Goal: Task Accomplishment & Management: Complete application form

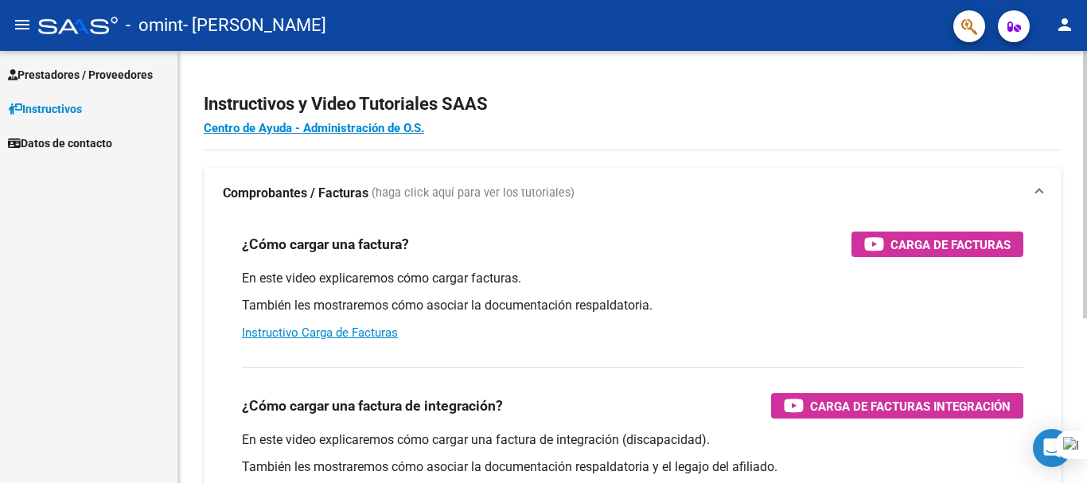
scroll to position [80, 0]
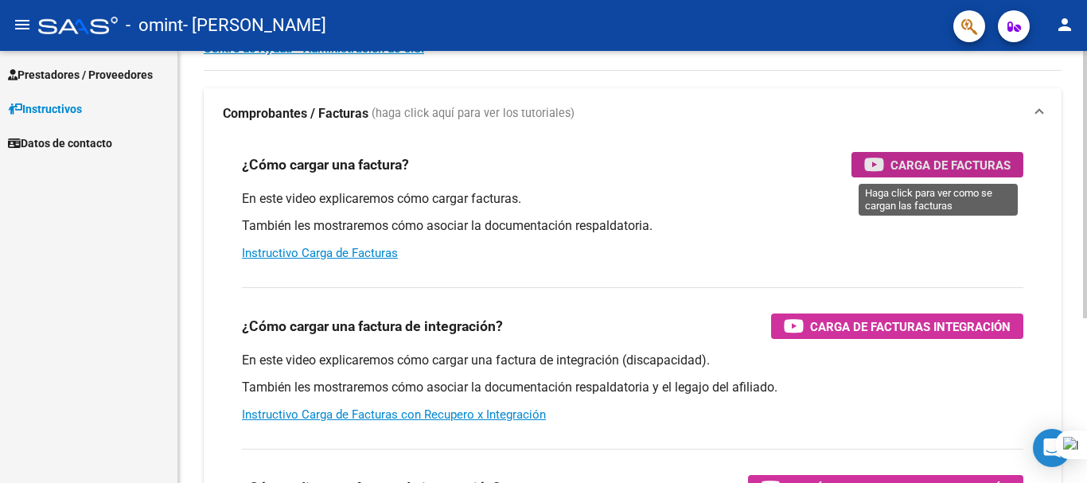
click at [920, 162] on span "Carga de Facturas" at bounding box center [951, 165] width 120 height 20
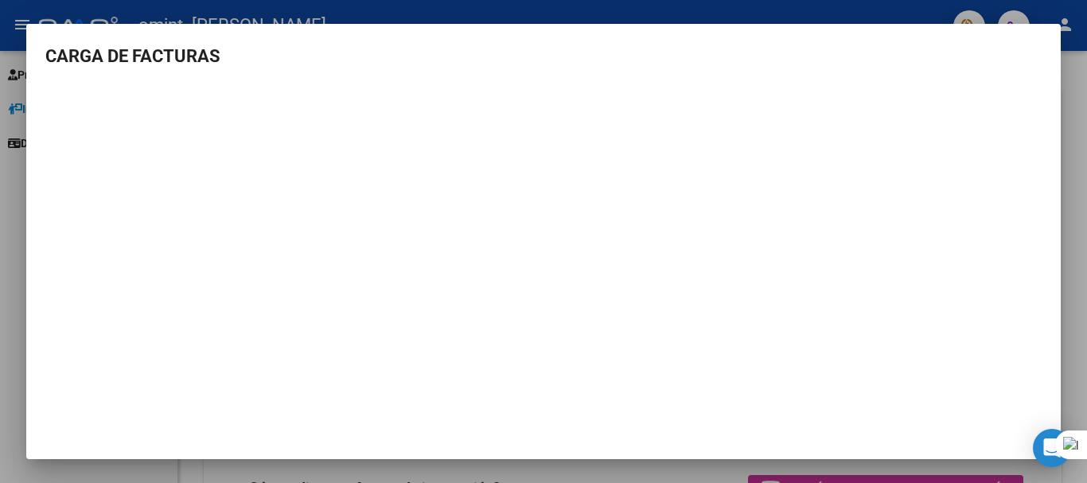
click at [1068, 80] on div at bounding box center [543, 241] width 1087 height 483
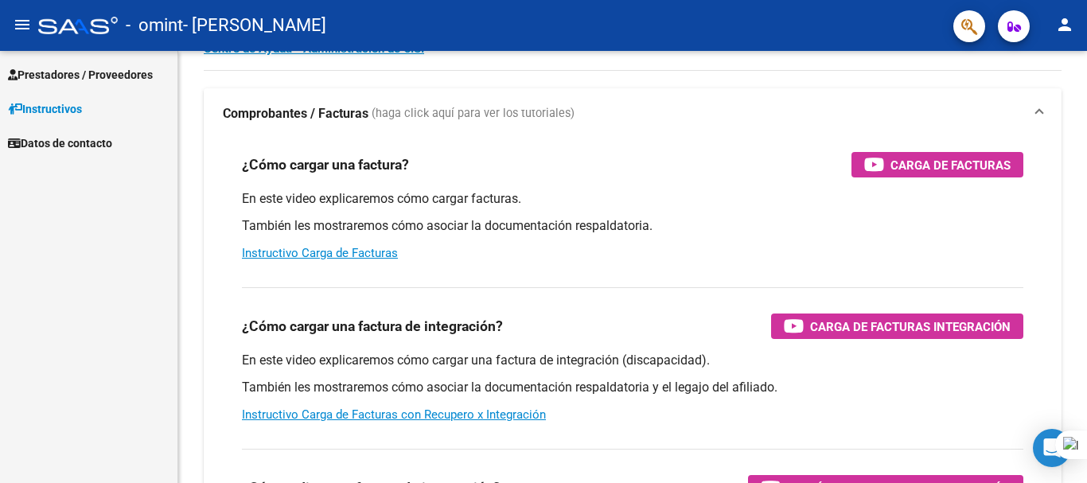
click at [36, 71] on span "Prestadores / Proveedores" at bounding box center [80, 75] width 145 height 18
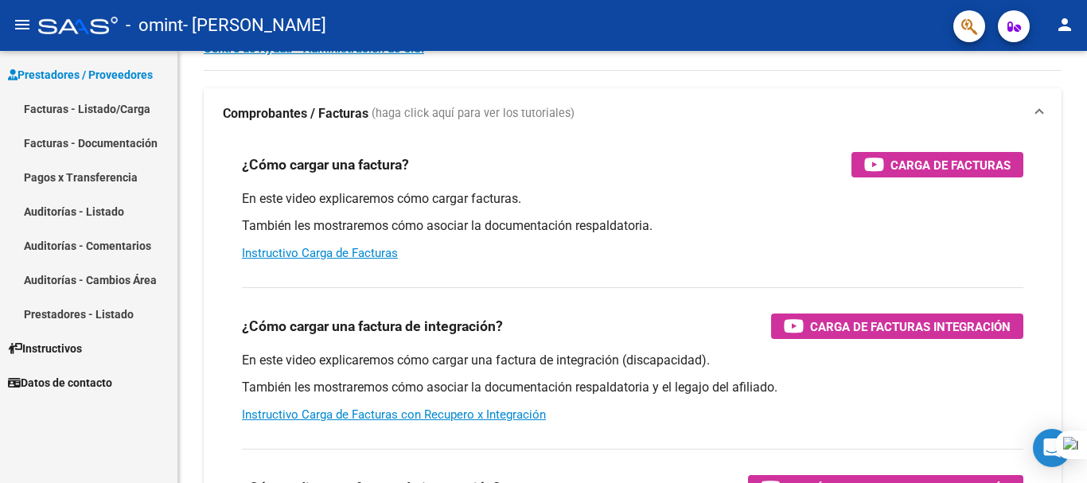
click at [47, 101] on link "Facturas - Listado/Carga" at bounding box center [88, 109] width 177 height 34
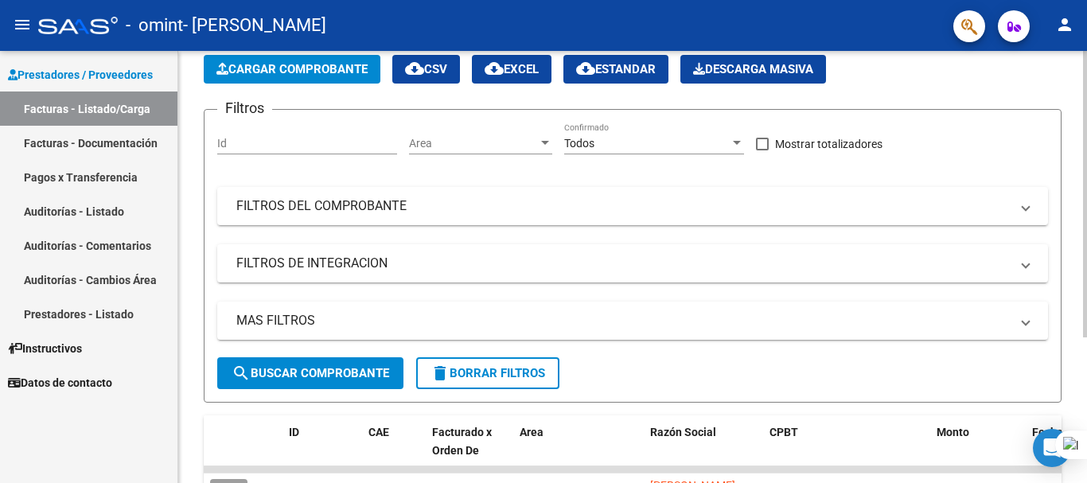
click at [337, 71] on span "Cargar Comprobante" at bounding box center [291, 69] width 151 height 14
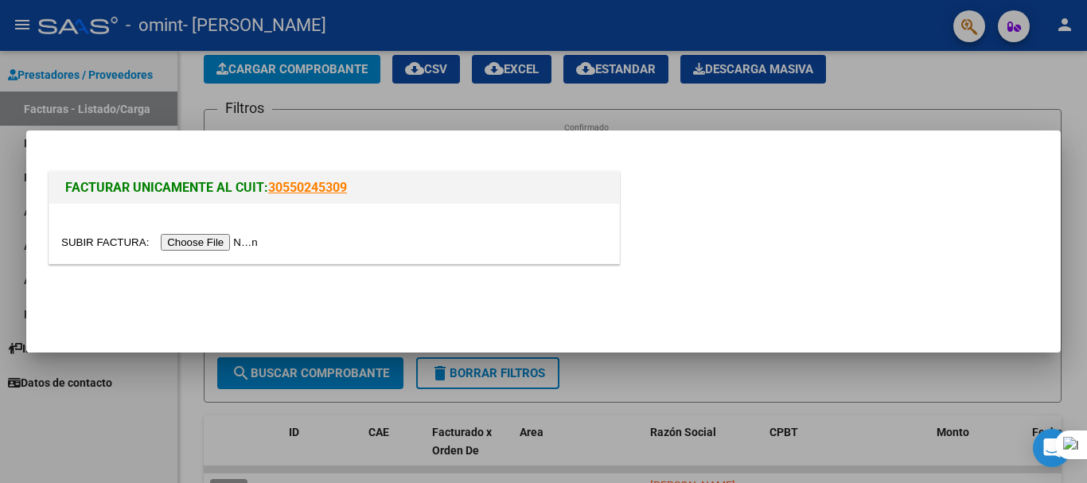
click at [211, 241] on input "file" at bounding box center [161, 242] width 201 height 17
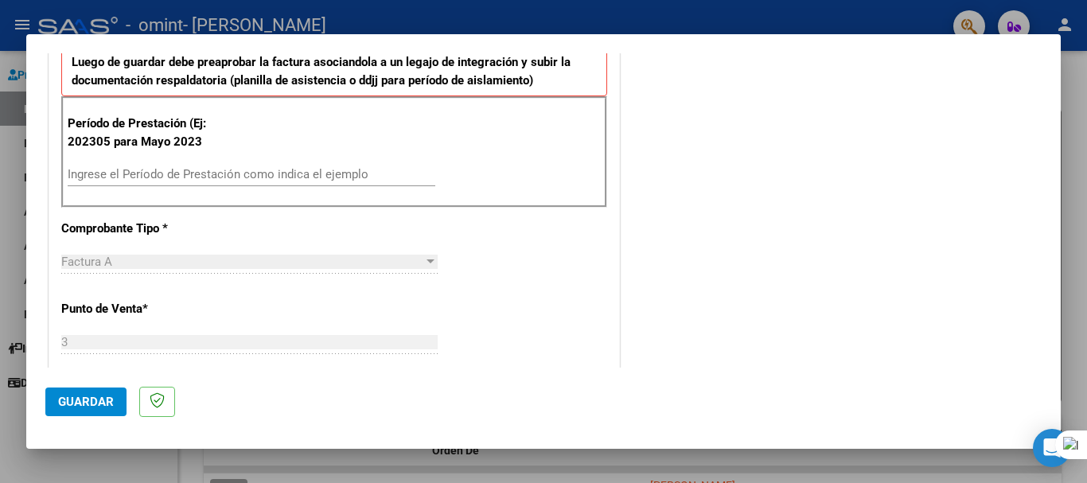
scroll to position [340, 0]
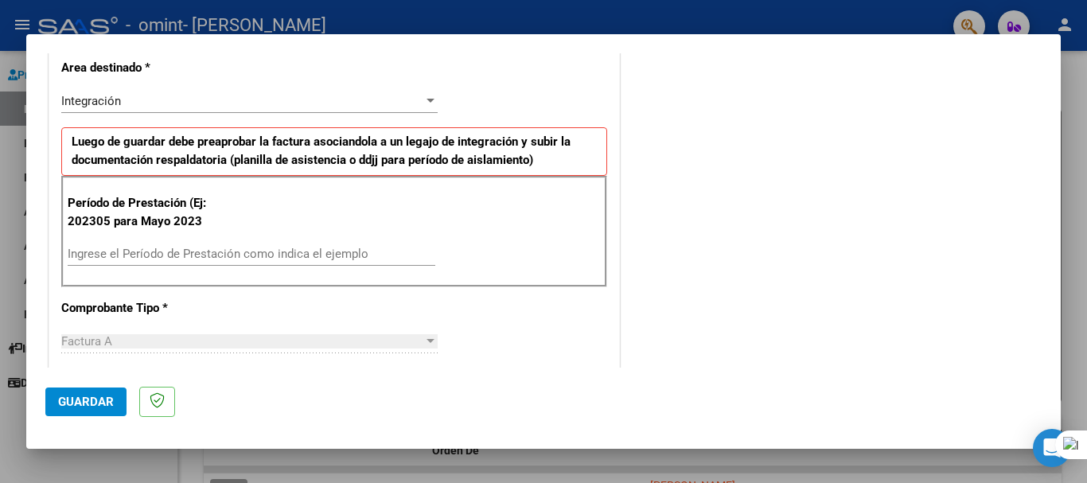
click at [257, 244] on div "Ingrese el Período de Prestación como indica el ejemplo" at bounding box center [252, 254] width 368 height 24
click at [251, 258] on input "Ingrese el Período de Prestación como indica el ejemplo" at bounding box center [252, 254] width 368 height 14
drag, startPoint x: 185, startPoint y: 331, endPoint x: 270, endPoint y: 328, distance: 84.4
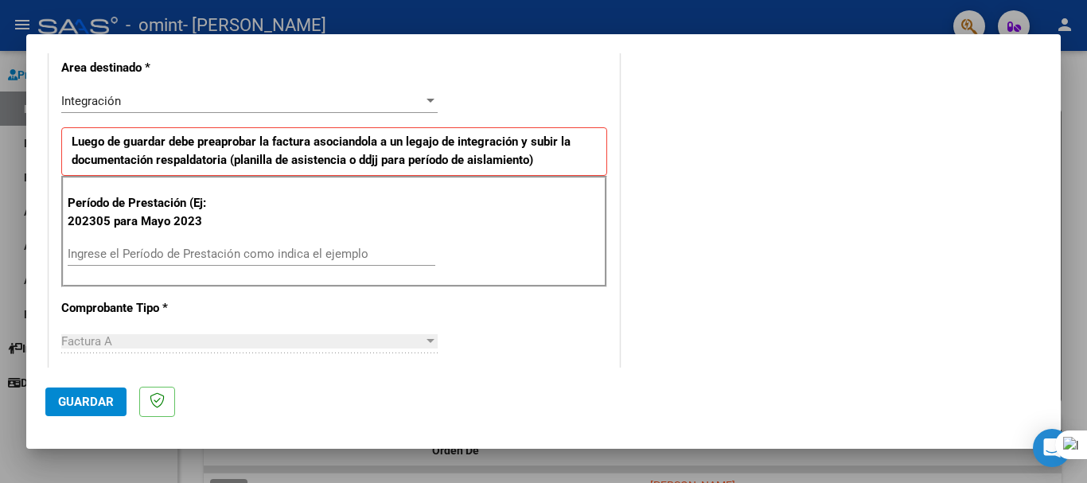
click at [185, 332] on div "Factura A Seleccionar Tipo" at bounding box center [249, 341] width 376 height 24
click at [372, 246] on div "Ingrese el Período de Prestación como indica el ejemplo" at bounding box center [252, 254] width 368 height 24
click at [344, 255] on input "Ingrese el Período de Prestación como indica el ejemplo" at bounding box center [252, 254] width 368 height 14
type input "0"
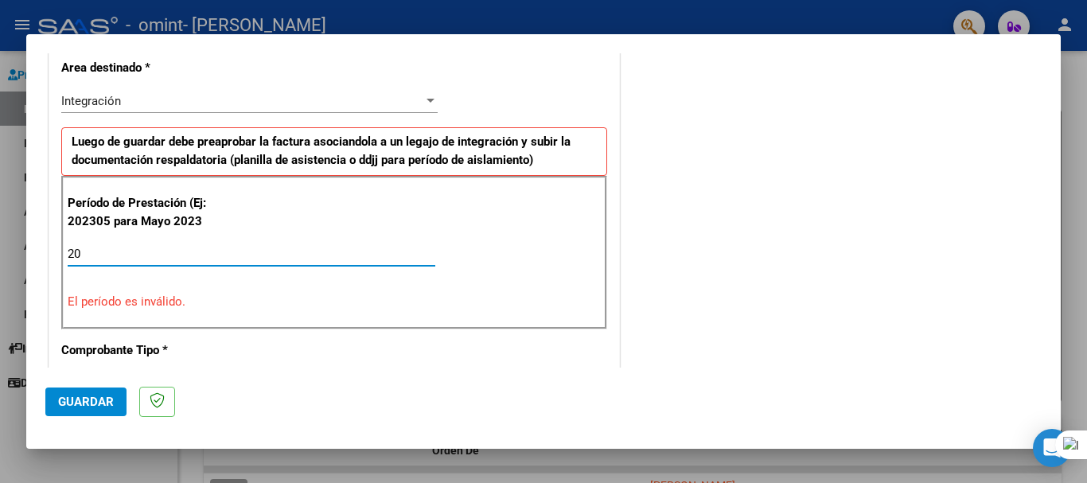
type input "2"
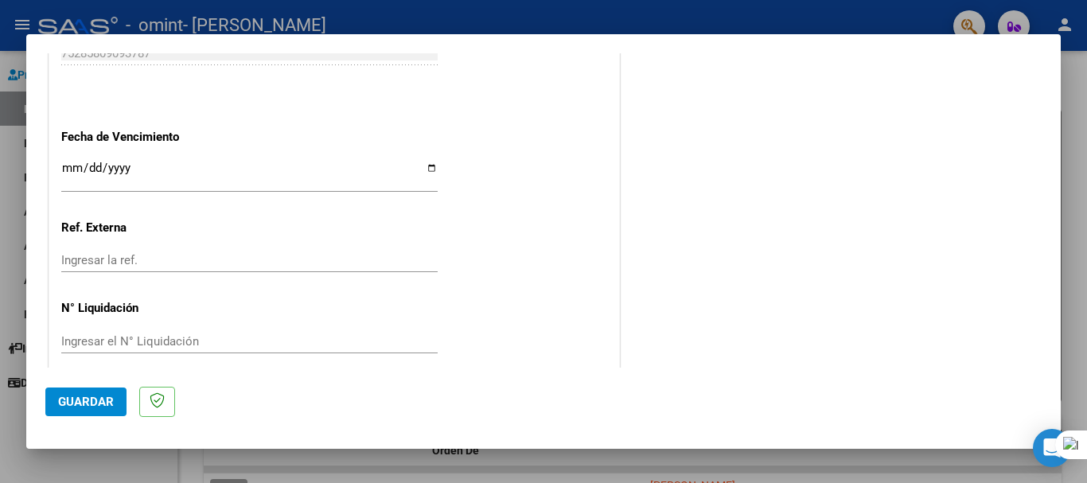
scroll to position [1056, 0]
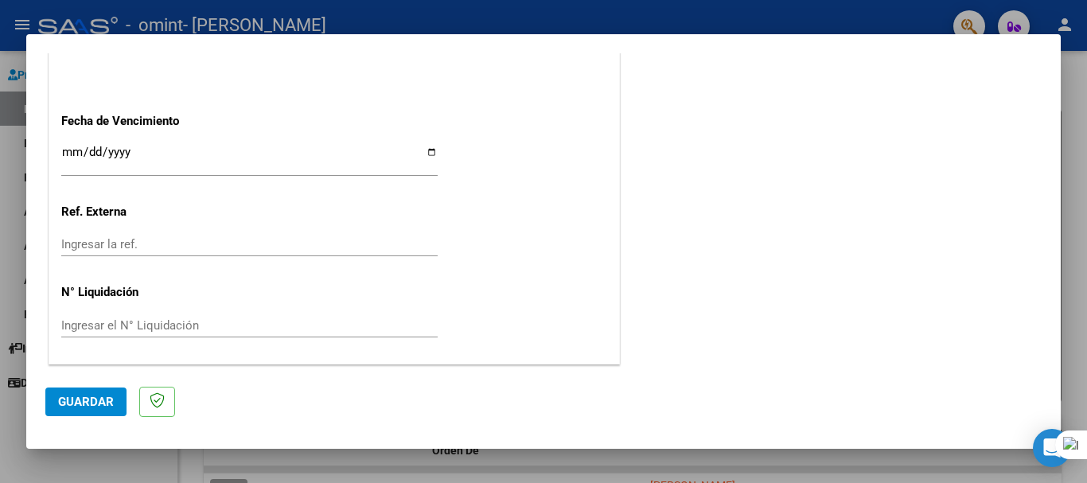
type input "202506"
click at [427, 152] on input "Ingresar la fecha" at bounding box center [249, 158] width 376 height 25
type input "[DATE]"
click at [308, 320] on input "Ingresar el N° Liquidación" at bounding box center [249, 325] width 376 height 14
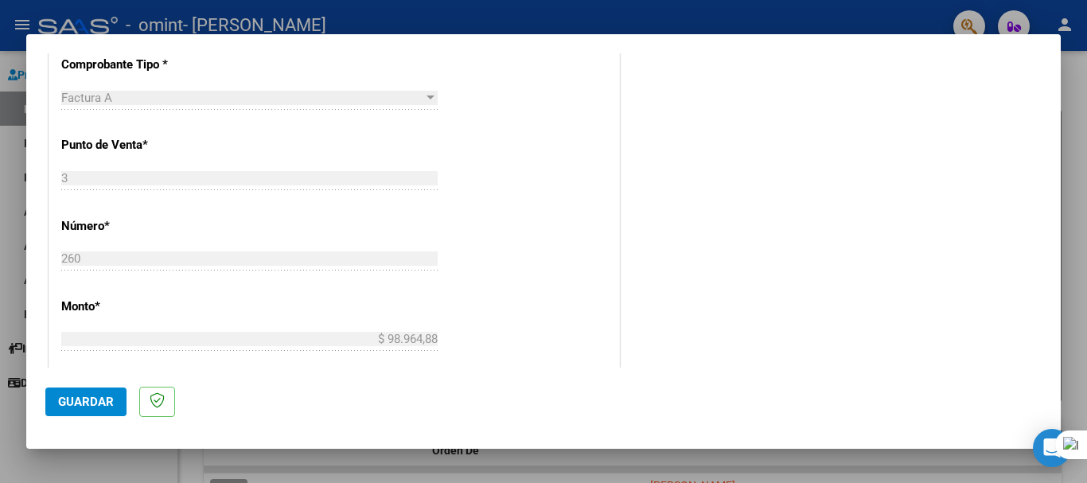
scroll to position [897, 0]
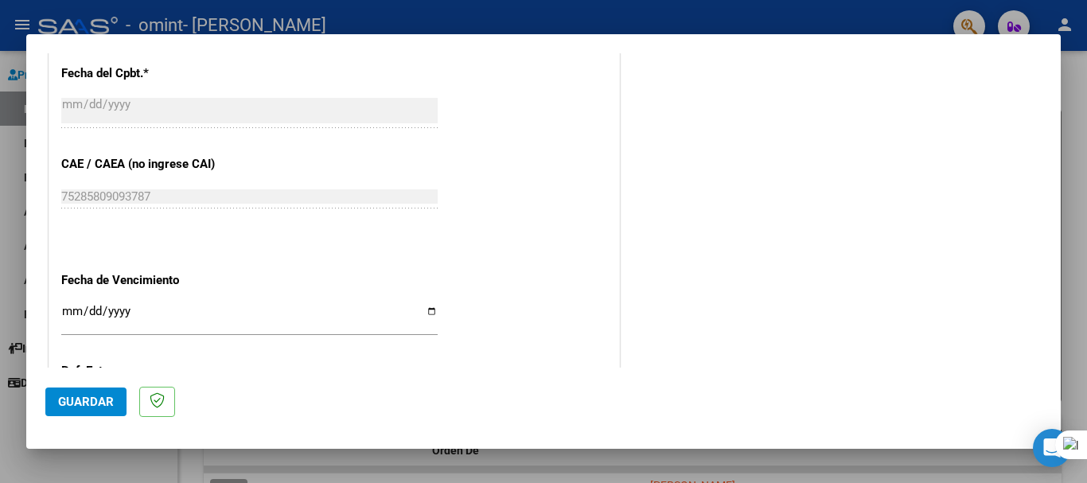
click at [87, 405] on span "Guardar" at bounding box center [86, 402] width 56 height 14
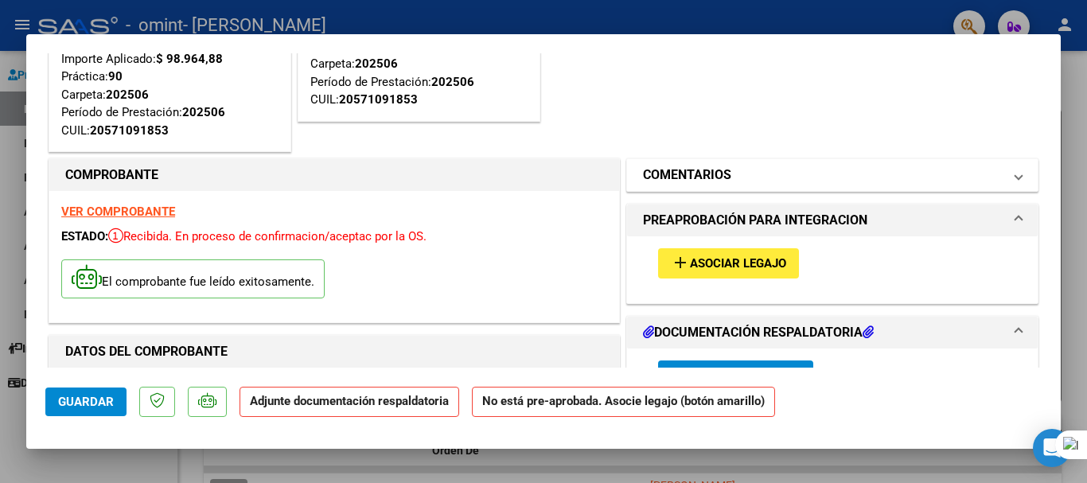
scroll to position [239, 0]
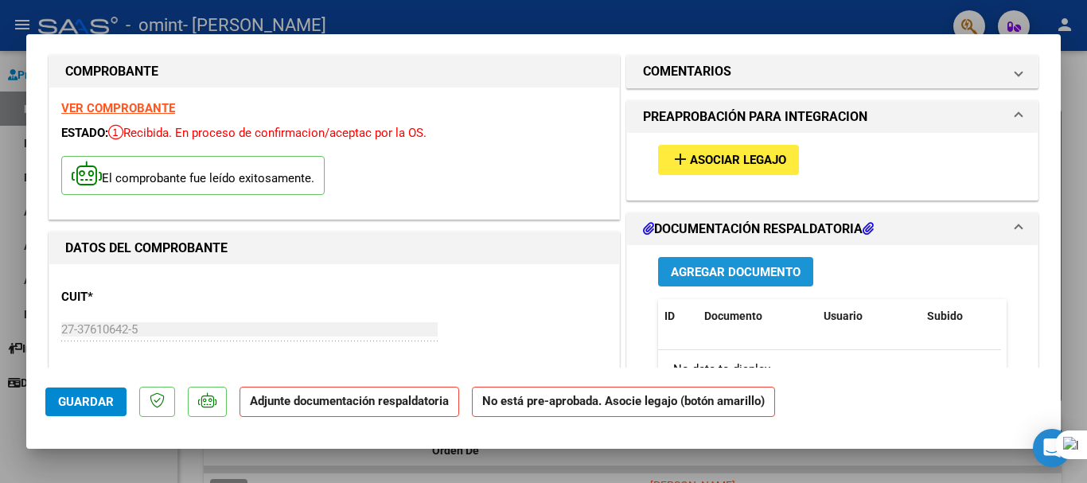
click at [701, 275] on span "Agregar Documento" at bounding box center [736, 272] width 130 height 14
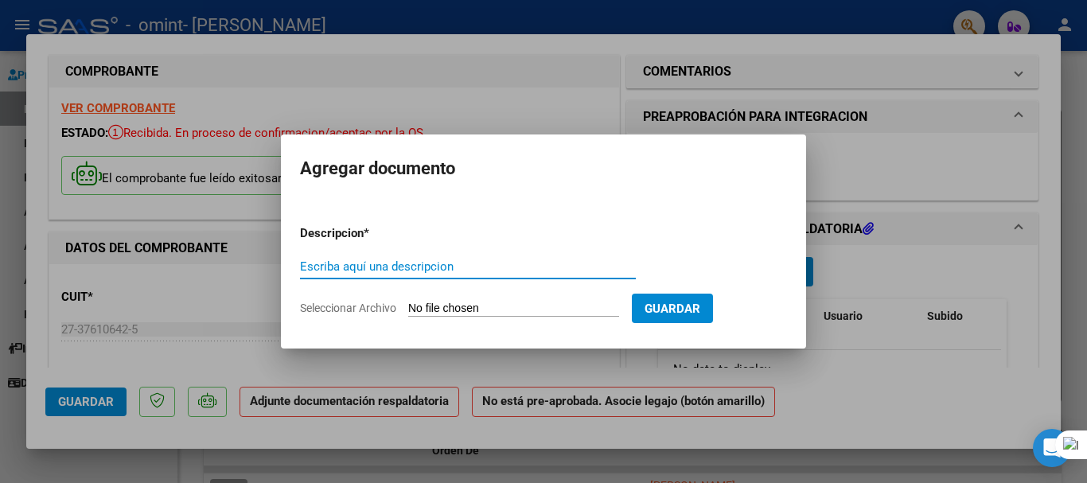
click at [454, 266] on input "Escriba aquí una descripcion" at bounding box center [468, 266] width 336 height 14
type input "planilla de asistencia [DATE]"
click at [537, 306] on input "Seleccionar Archivo" at bounding box center [513, 309] width 211 height 15
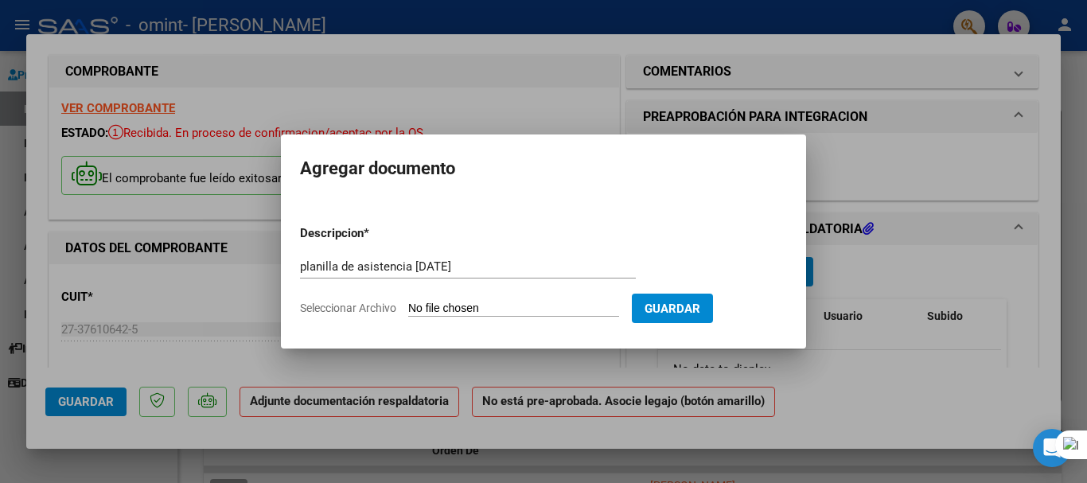
type input "C:\fakepath\[PERSON_NAME][DATE].pdf"
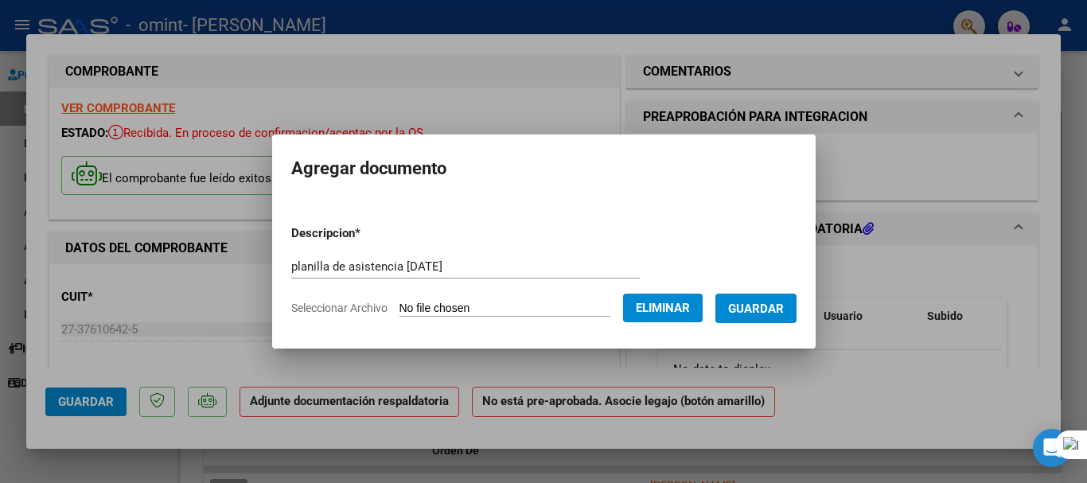
click at [797, 310] on button "Guardar" at bounding box center [755, 308] width 81 height 29
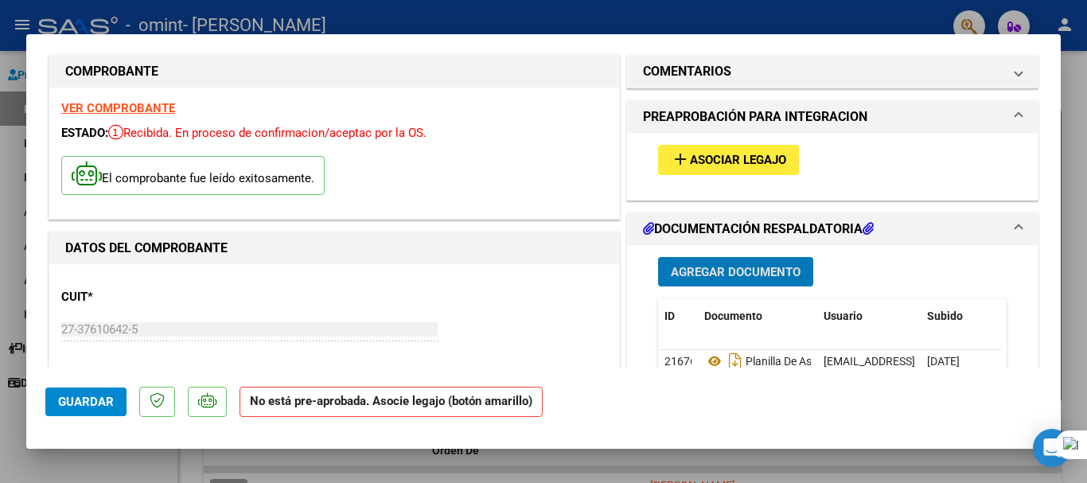
click at [739, 158] on span "Asociar Legajo" at bounding box center [738, 161] width 96 height 14
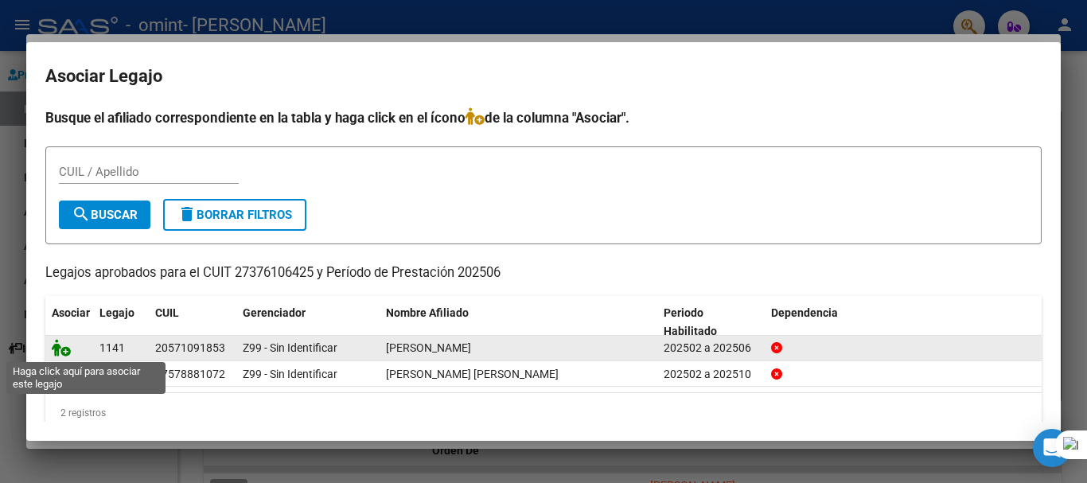
click at [63, 347] on icon at bounding box center [61, 348] width 19 height 18
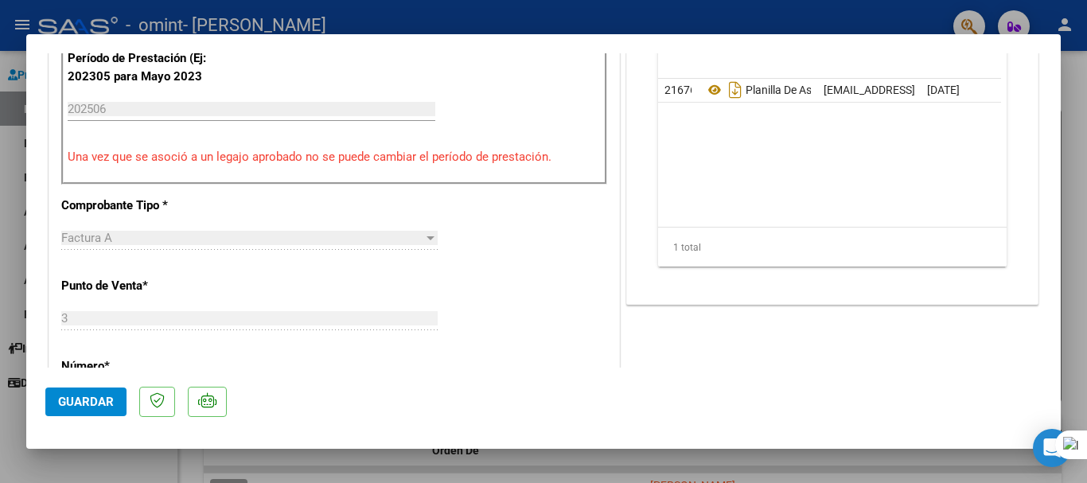
scroll to position [955, 0]
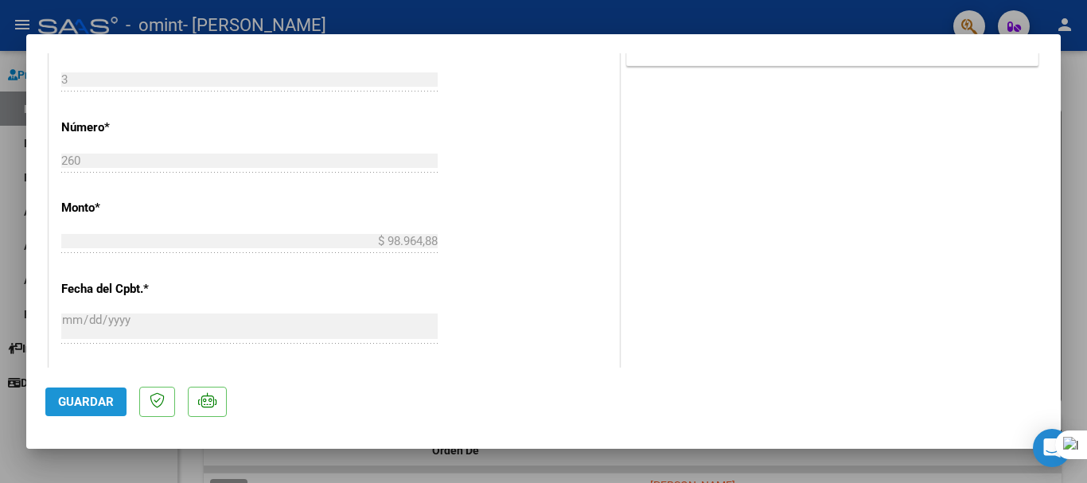
click at [80, 407] on span "Guardar" at bounding box center [86, 402] width 56 height 14
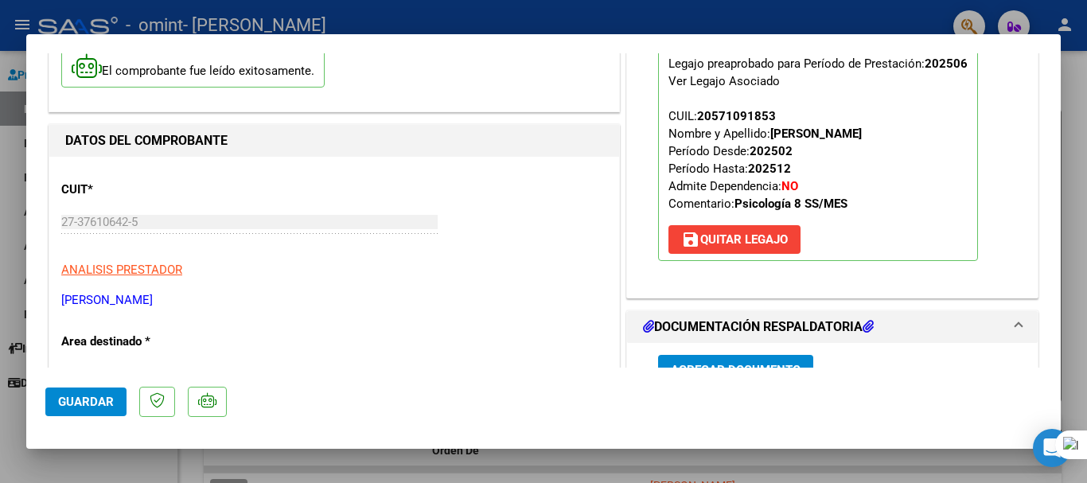
scroll to position [318, 0]
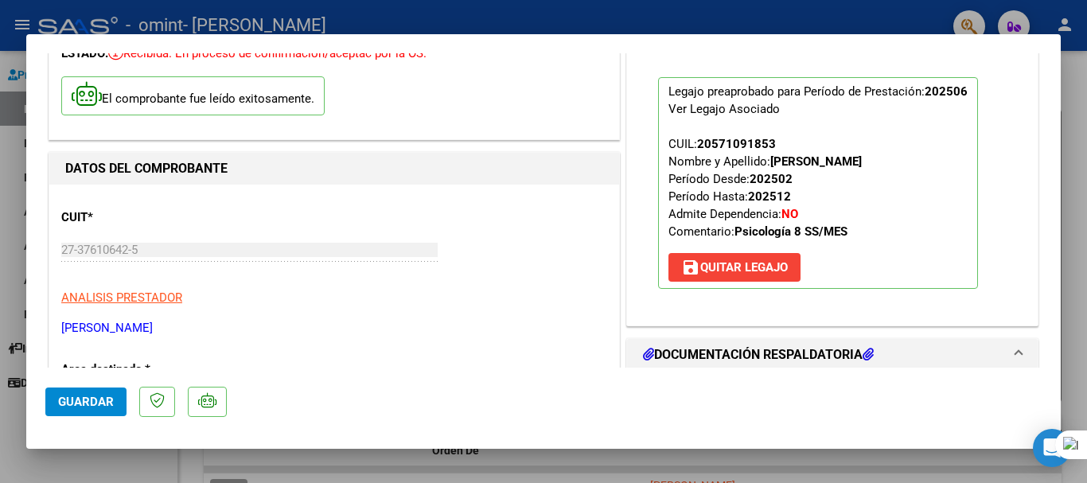
click at [690, 264] on mat-icon "save" at bounding box center [690, 267] width 19 height 19
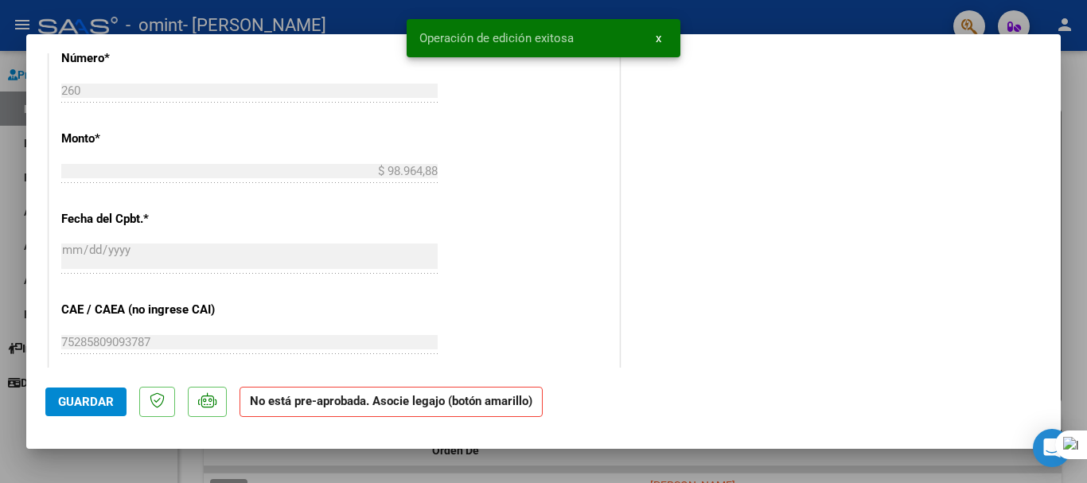
scroll to position [1194, 0]
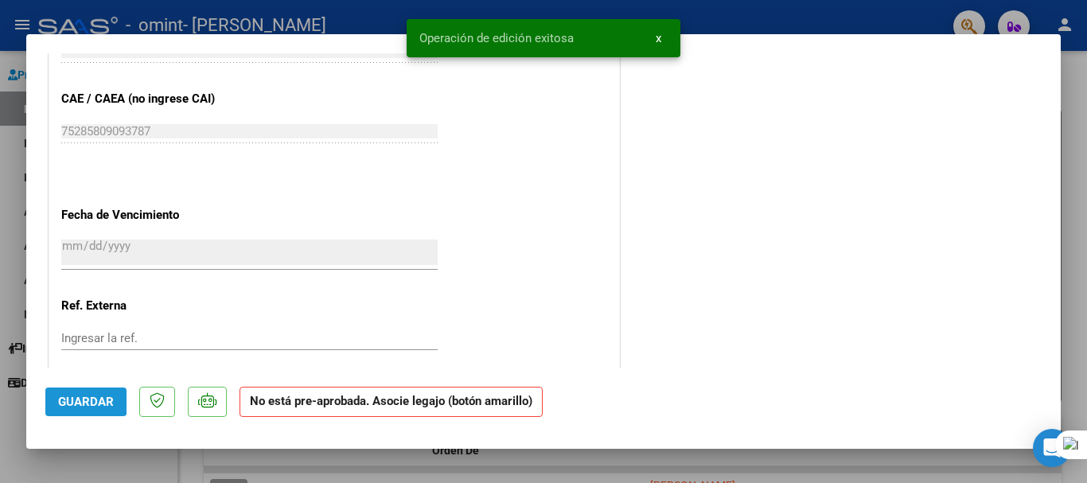
click at [67, 398] on span "Guardar" at bounding box center [86, 402] width 56 height 14
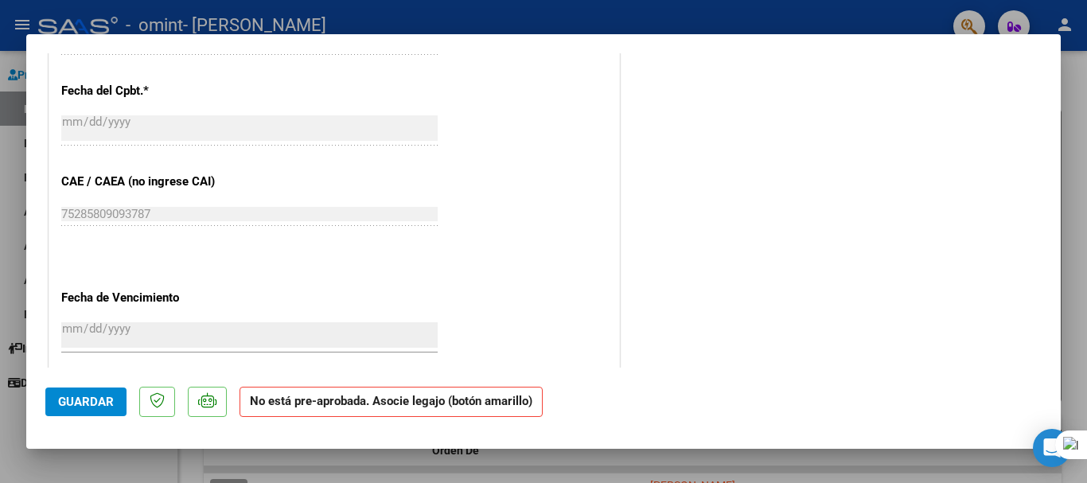
scroll to position [1129, 0]
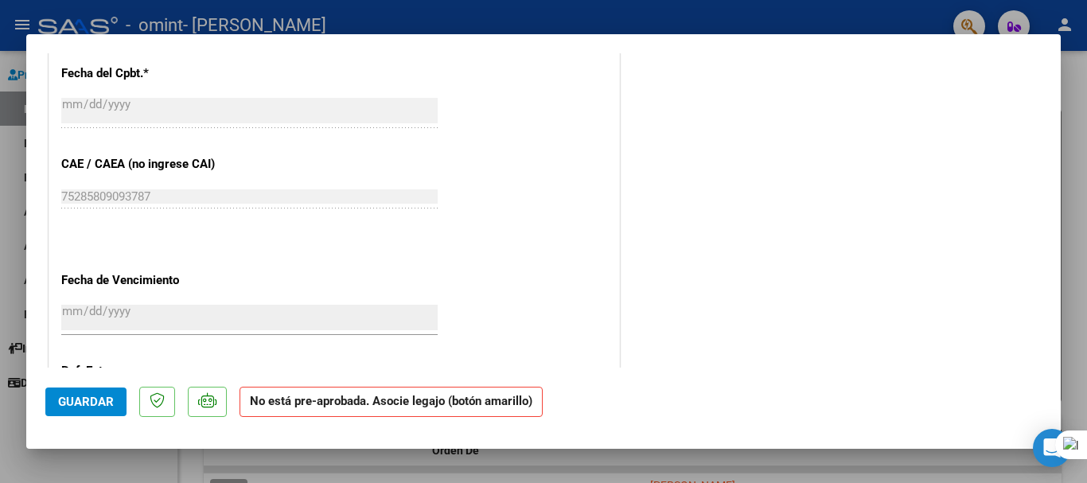
click at [69, 402] on span "Guardar" at bounding box center [86, 402] width 56 height 14
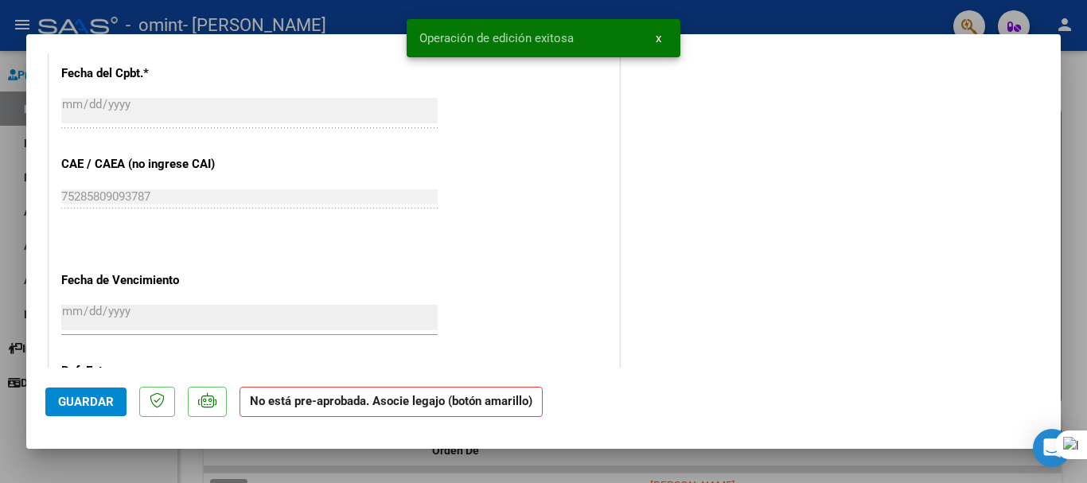
click at [661, 36] on span "x" at bounding box center [659, 38] width 6 height 14
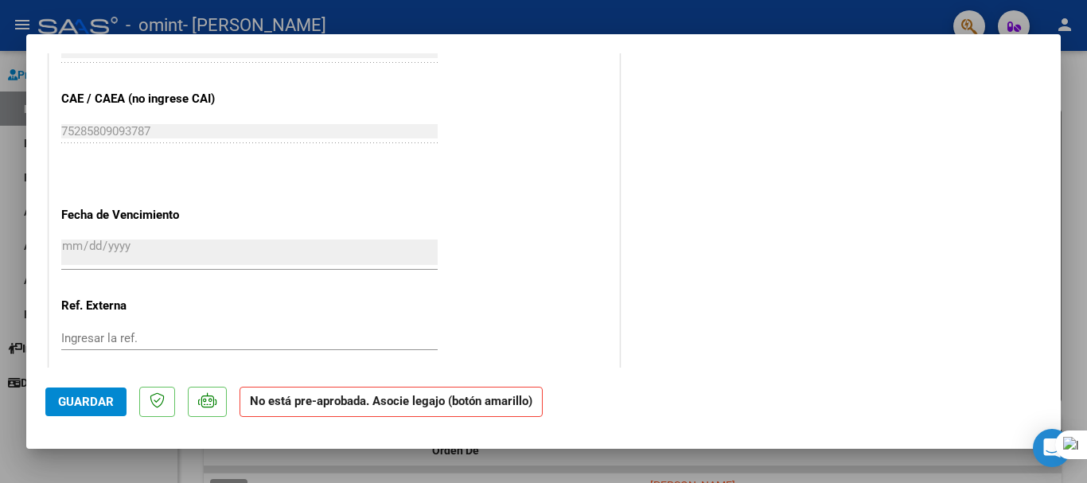
scroll to position [1288, 0]
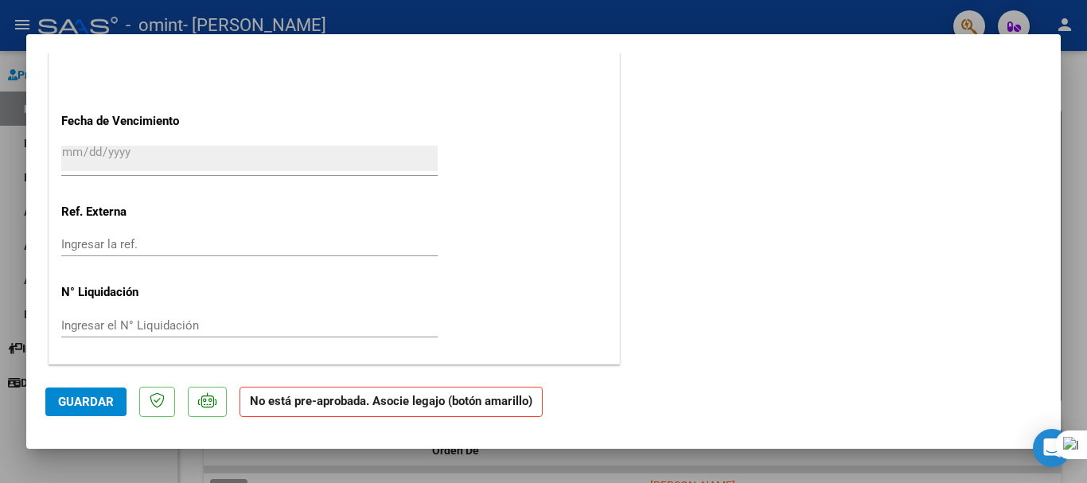
click at [189, 468] on div at bounding box center [543, 241] width 1087 height 483
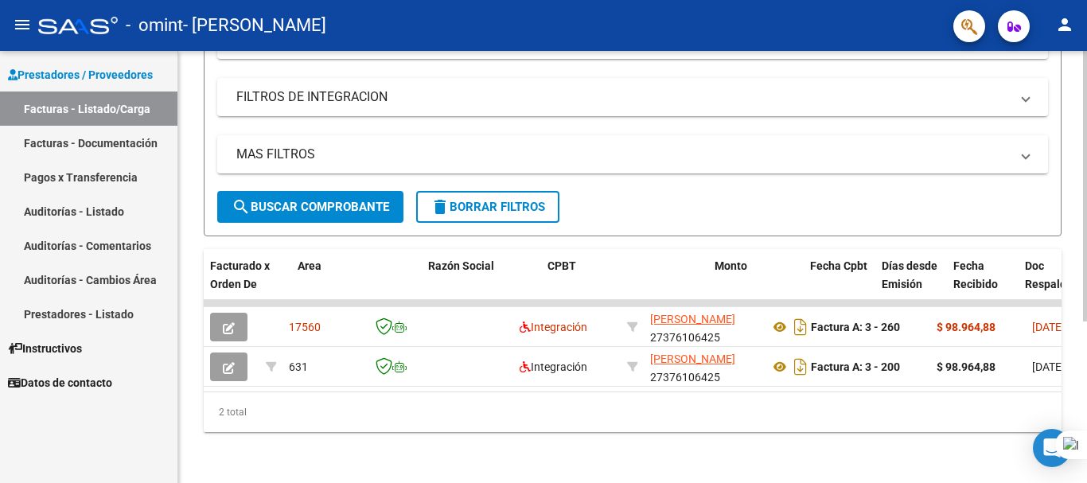
scroll to position [0, 302]
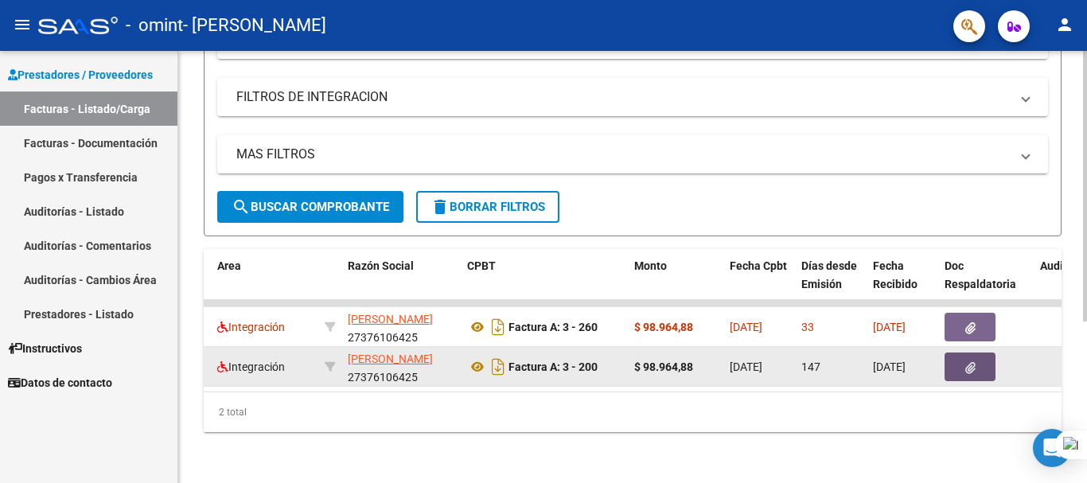
click at [978, 363] on button "button" at bounding box center [970, 367] width 51 height 29
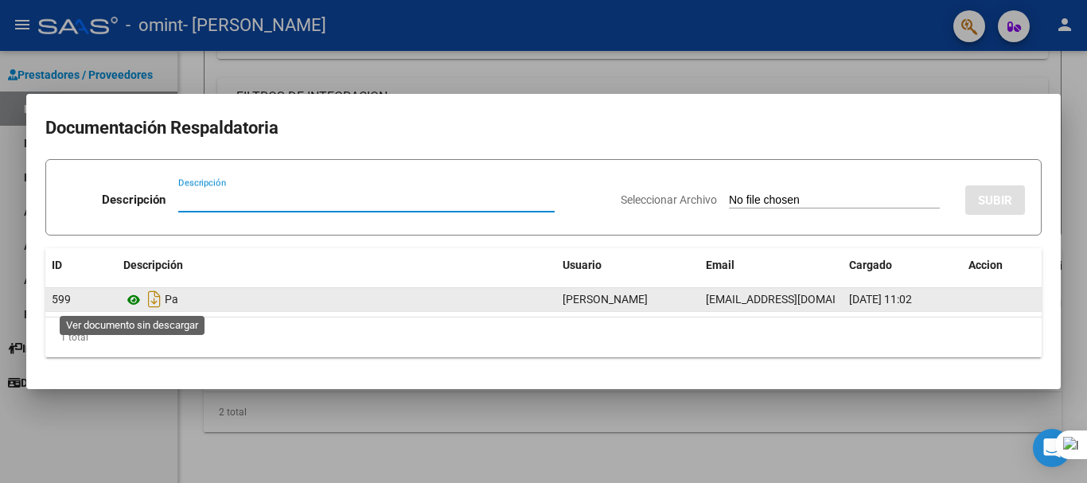
click at [128, 298] on icon at bounding box center [133, 299] width 21 height 19
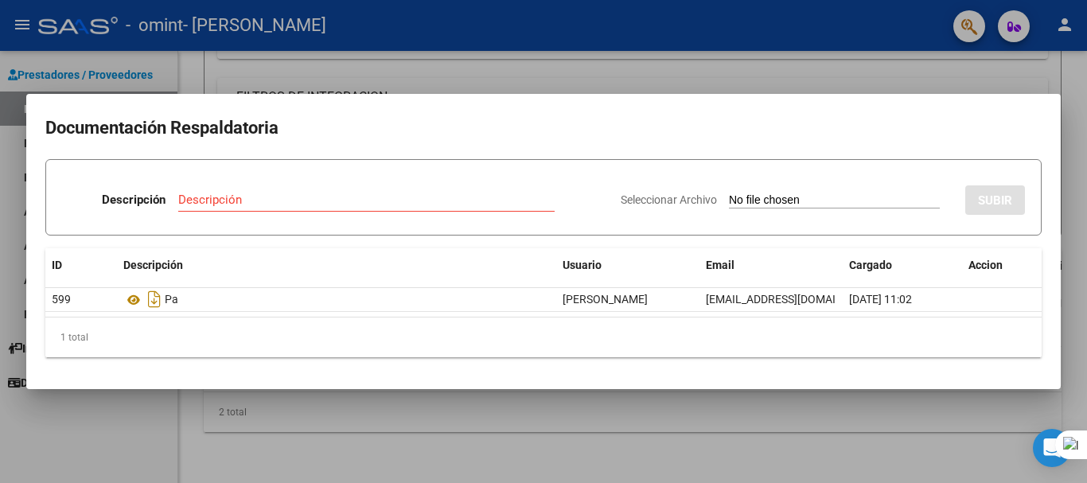
click at [912, 416] on div at bounding box center [543, 241] width 1087 height 483
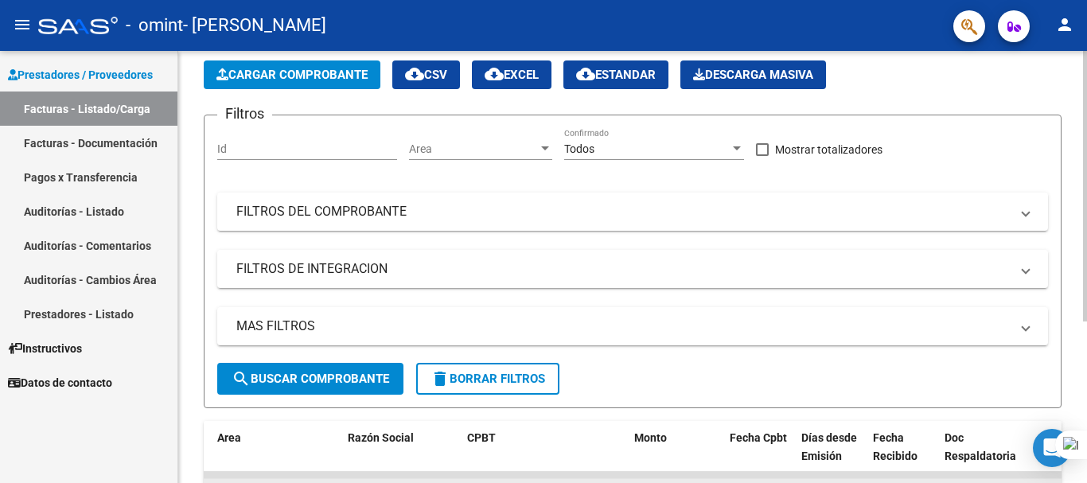
scroll to position [20, 0]
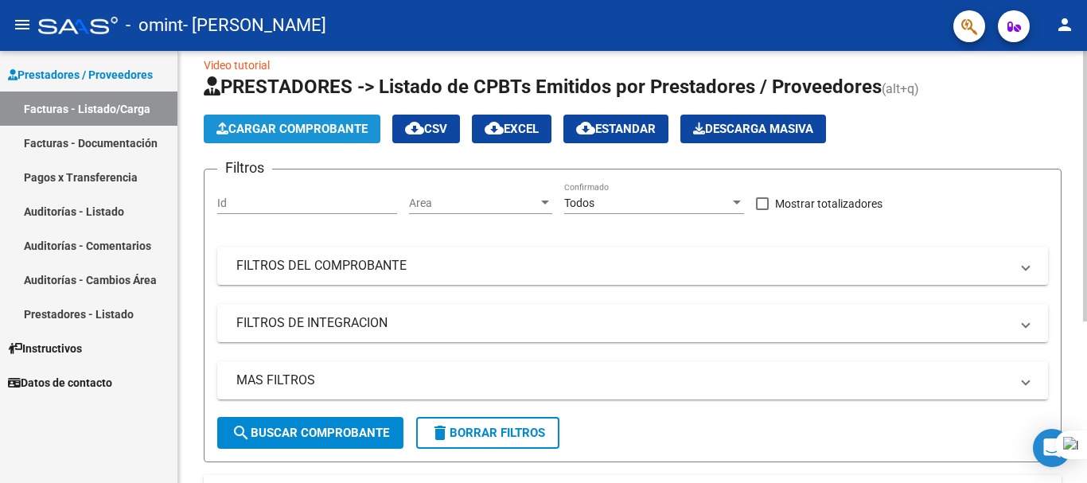
click at [347, 133] on span "Cargar Comprobante" at bounding box center [291, 129] width 151 height 14
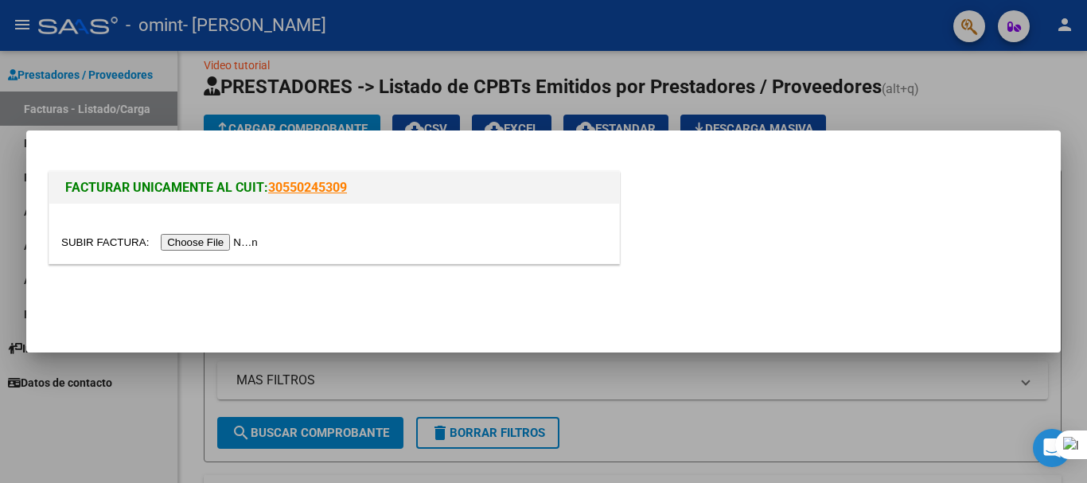
click at [251, 244] on input "file" at bounding box center [161, 242] width 201 height 17
click at [227, 240] on input "file" at bounding box center [161, 242] width 201 height 17
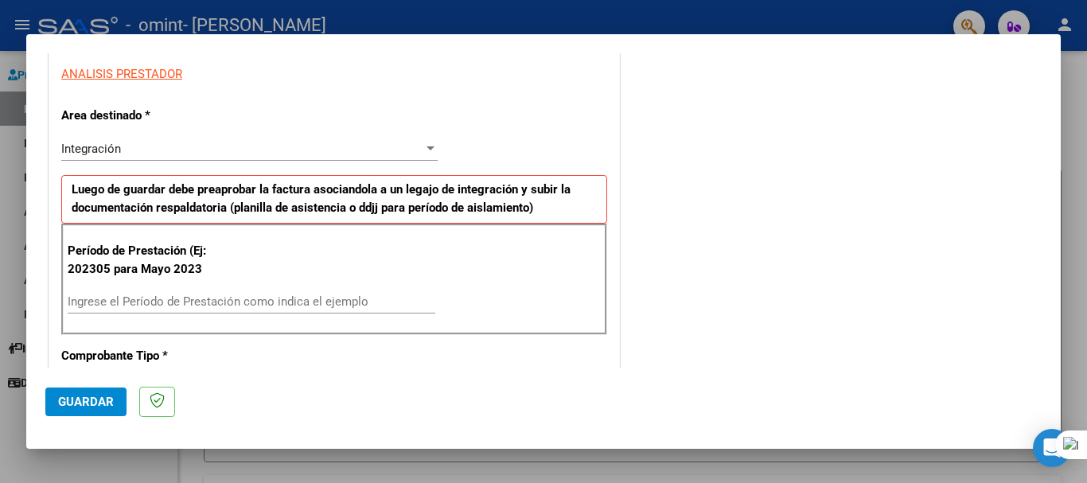
scroll to position [318, 0]
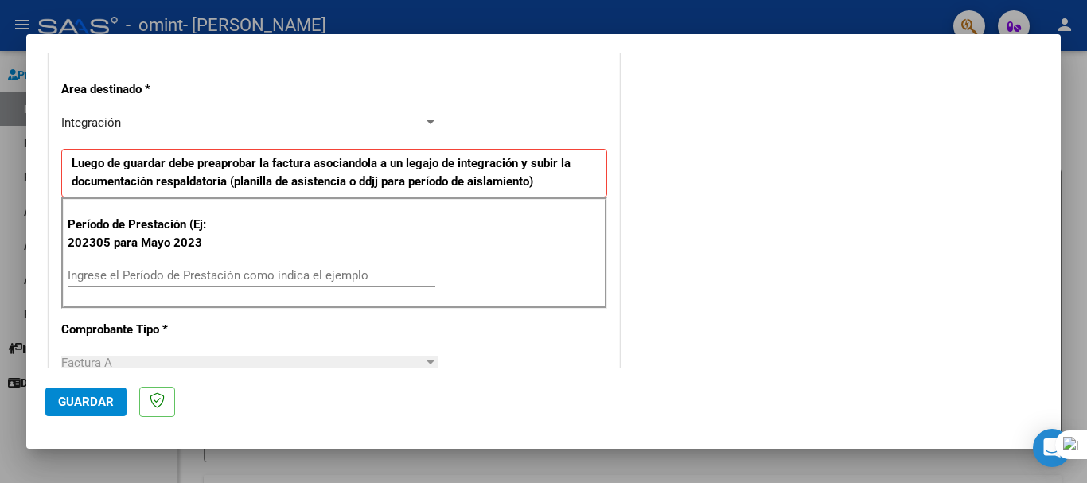
click at [190, 278] on input "Ingrese el Período de Prestación como indica el ejemplo" at bounding box center [252, 275] width 368 height 14
type input "202507"
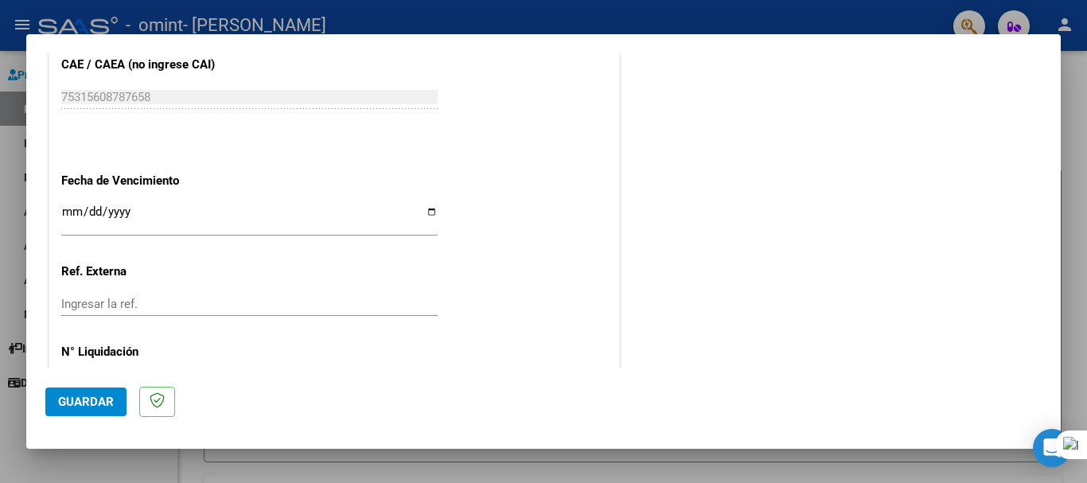
scroll to position [1035, 0]
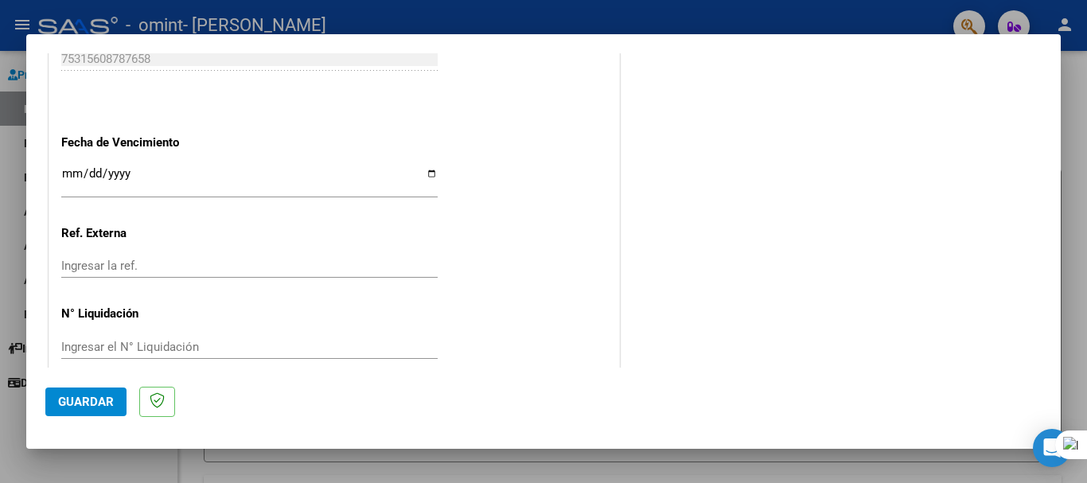
click at [425, 175] on input "Ingresar la fecha" at bounding box center [249, 179] width 376 height 25
type input "[DATE]"
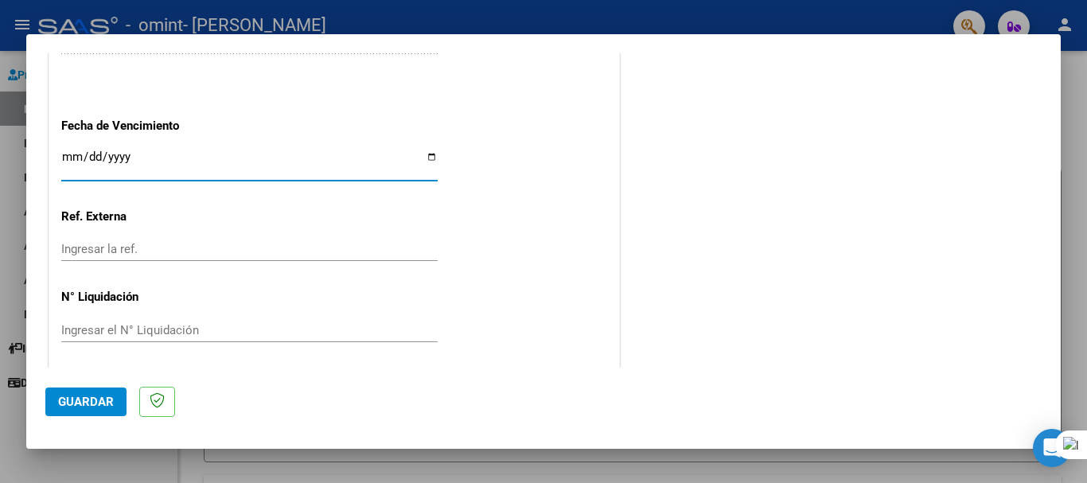
scroll to position [1056, 0]
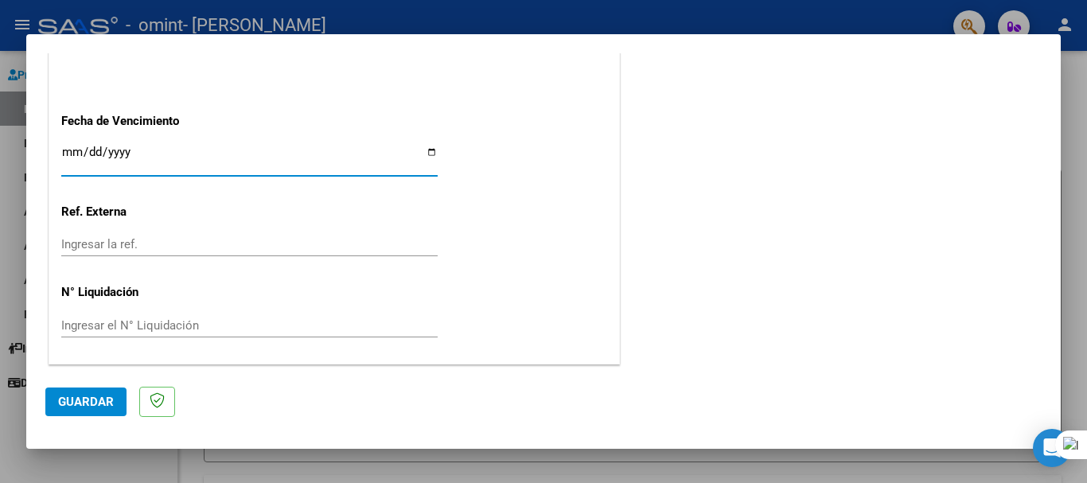
click at [85, 403] on span "Guardar" at bounding box center [86, 402] width 56 height 14
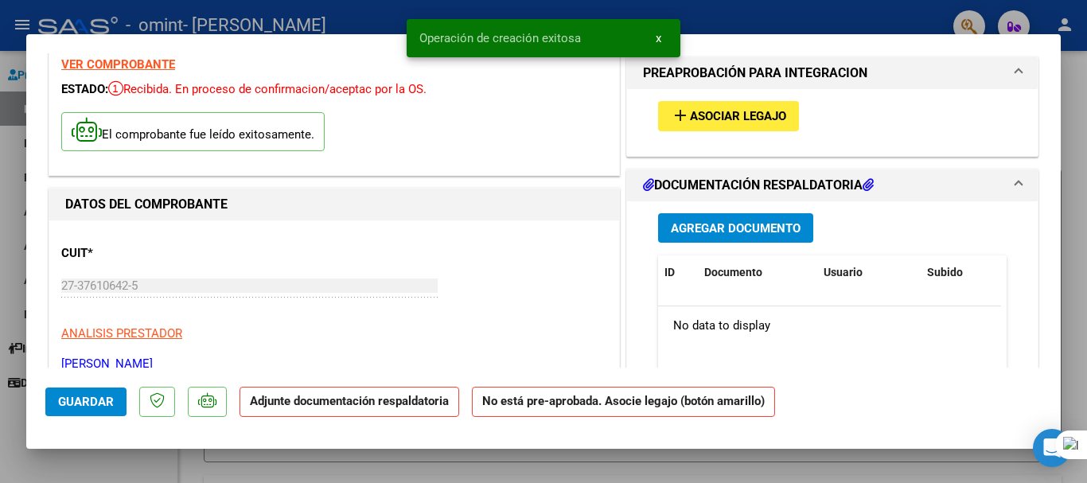
scroll to position [80, 0]
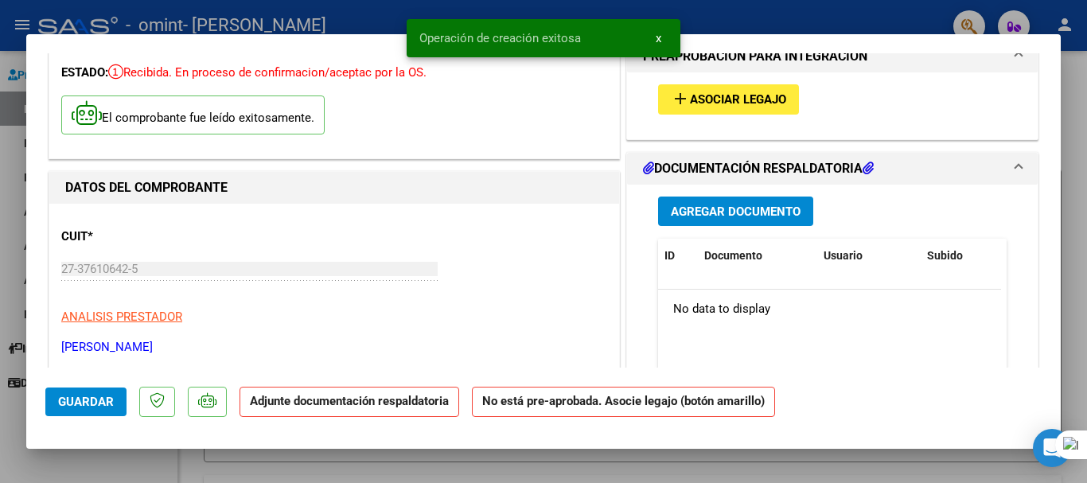
click at [690, 101] on span "Asociar Legajo" at bounding box center [738, 100] width 96 height 14
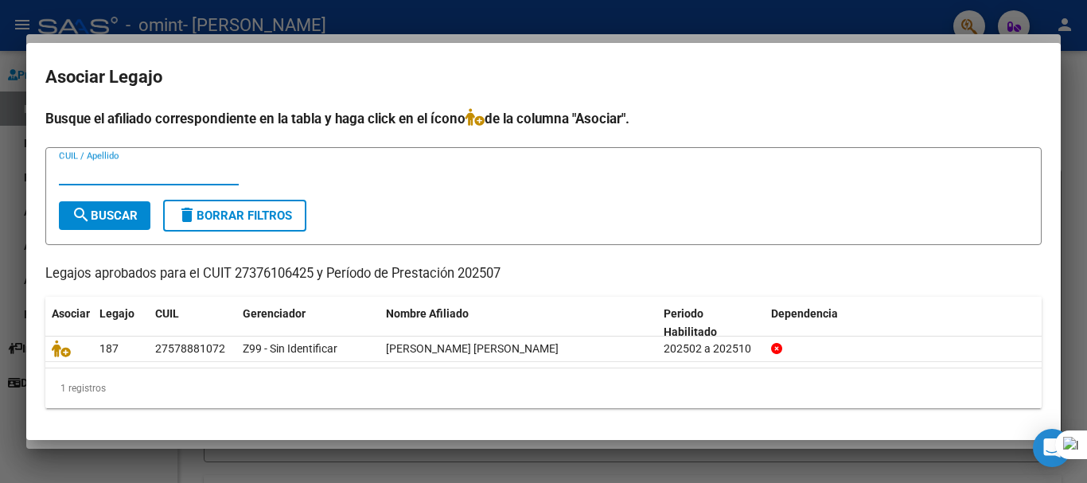
click at [702, 464] on div at bounding box center [543, 241] width 1087 height 483
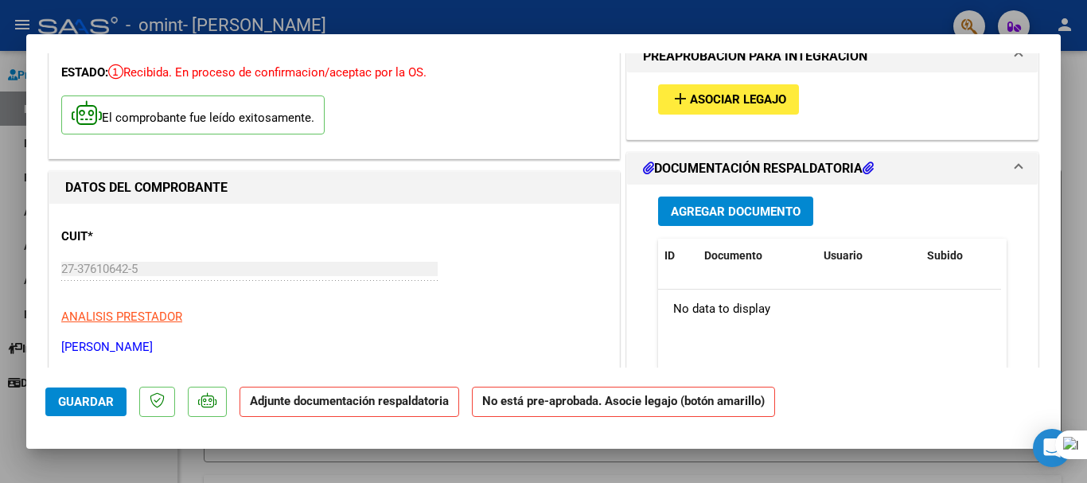
click at [708, 93] on span "Asociar Legajo" at bounding box center [738, 100] width 96 height 14
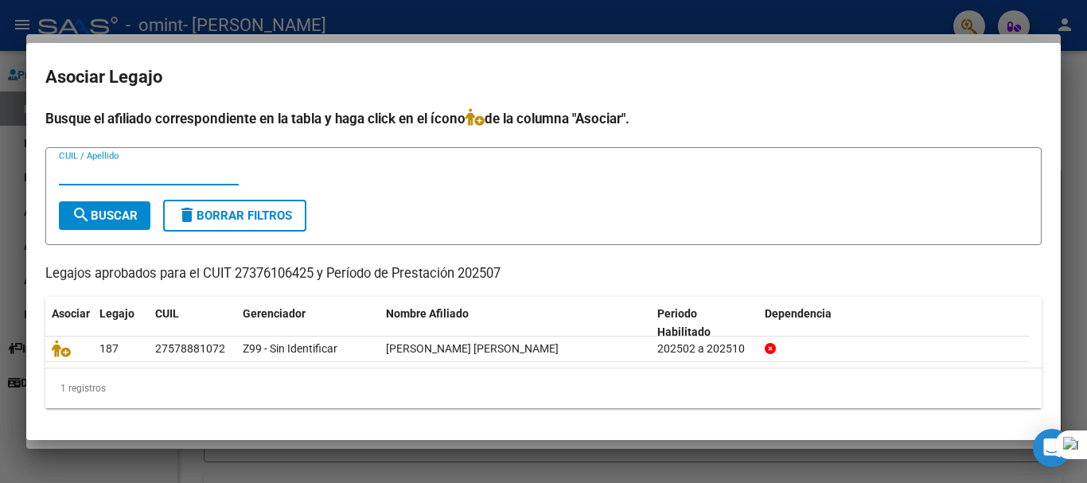
click at [439, 454] on div at bounding box center [543, 241] width 1087 height 483
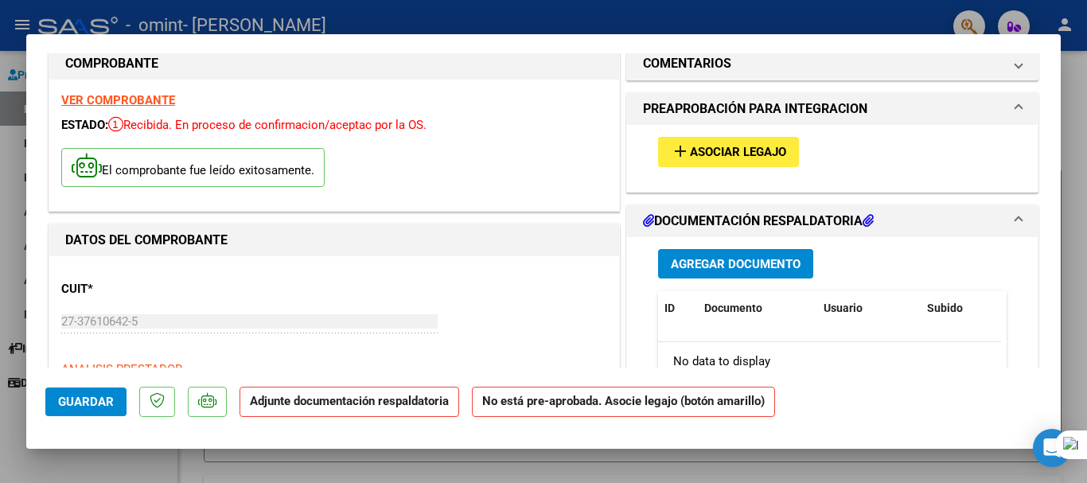
scroll to position [0, 0]
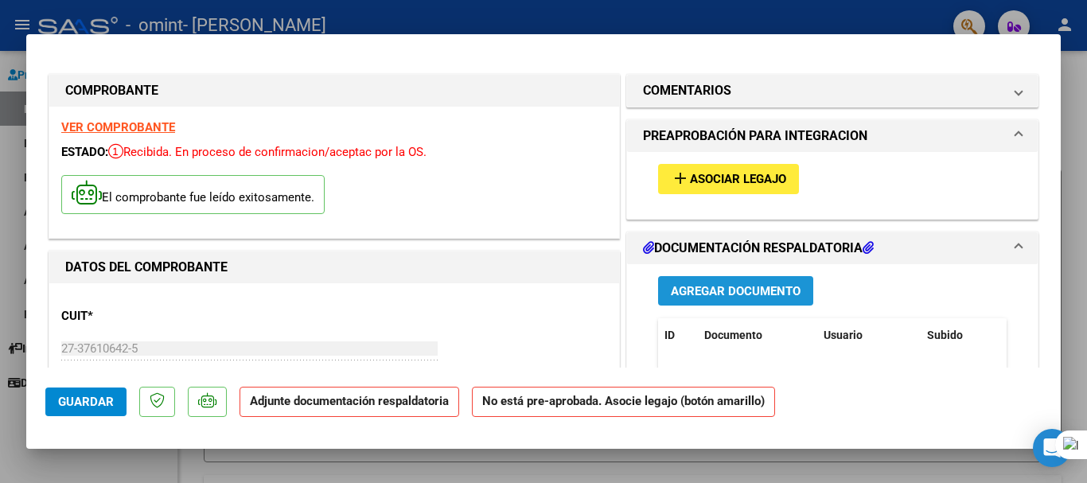
click at [683, 291] on span "Agregar Documento" at bounding box center [736, 291] width 130 height 14
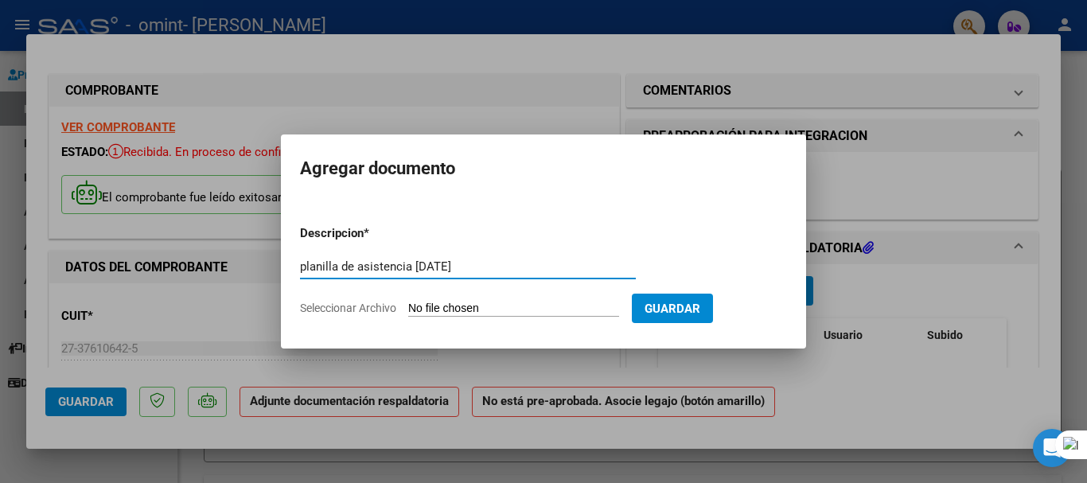
click at [393, 261] on input "planilla de asistencia [DATE]" at bounding box center [468, 266] width 336 height 14
type input "planilla de asistencia [DATE]"
click at [447, 300] on form "Descripcion * planilla de asistencia [DATE] Escriba aquí una descripcion Selecc…" at bounding box center [543, 270] width 487 height 116
click at [446, 310] on input "Seleccionar Archivo" at bounding box center [513, 309] width 211 height 15
type input "C:\fakepath\[PERSON_NAME][DATE].pdf"
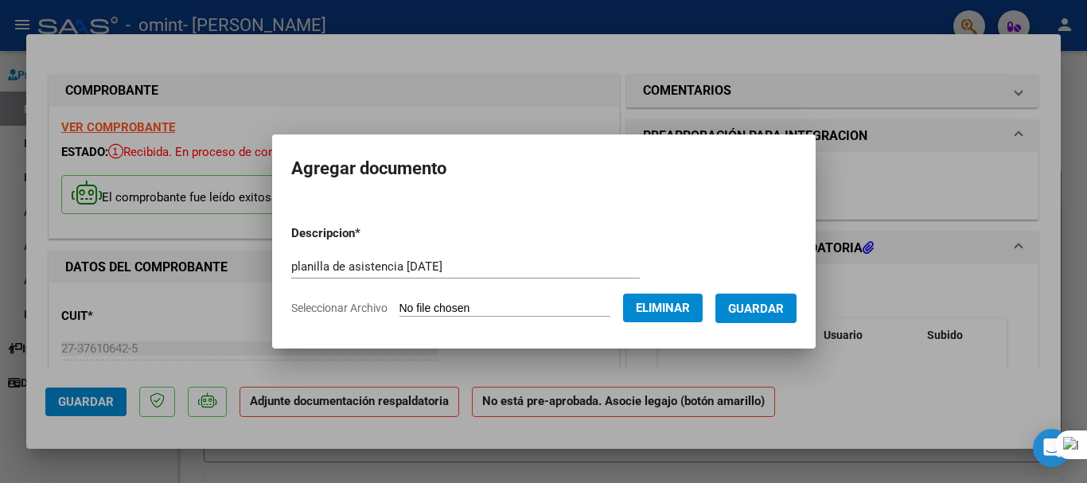
click at [746, 309] on span "Guardar" at bounding box center [756, 309] width 56 height 14
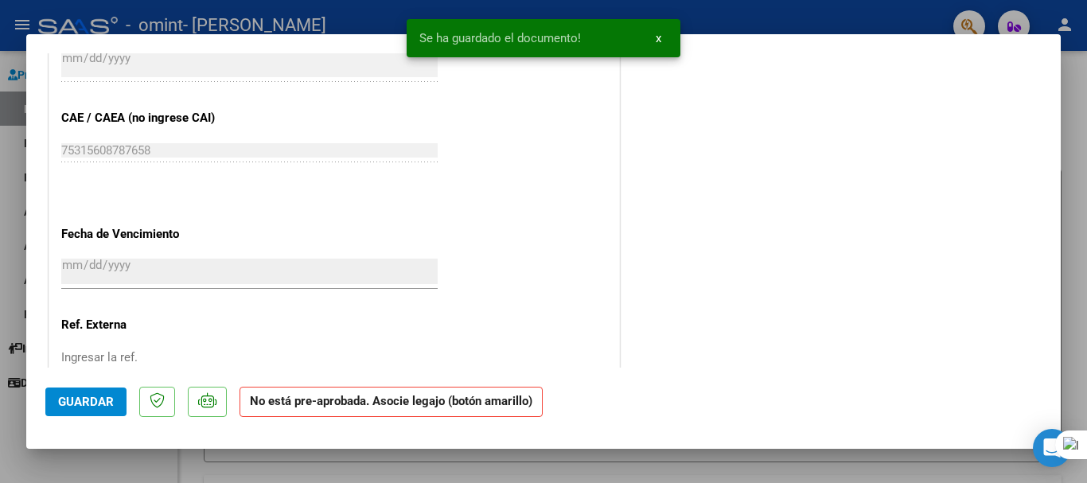
scroll to position [1068, 0]
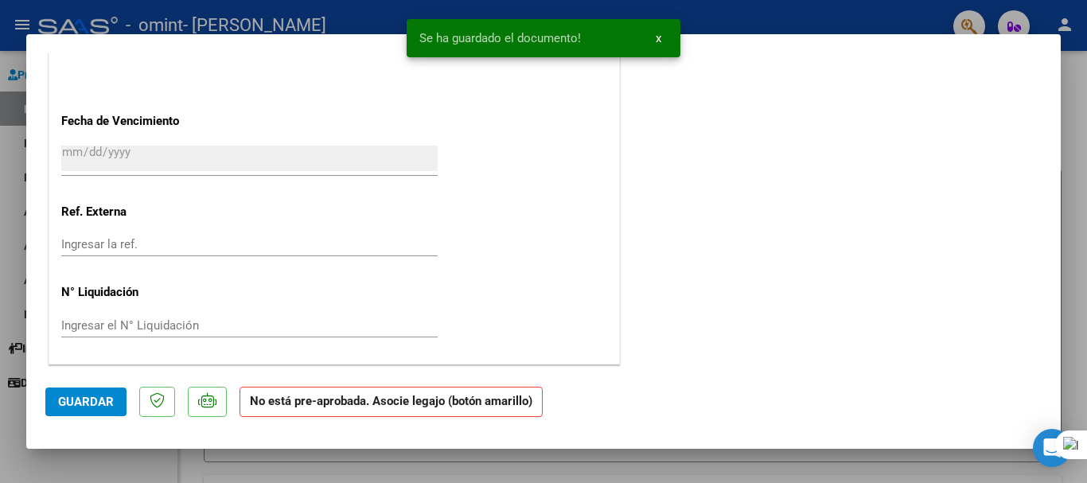
click at [98, 406] on span "Guardar" at bounding box center [86, 402] width 56 height 14
click at [659, 42] on span "x" at bounding box center [659, 38] width 6 height 14
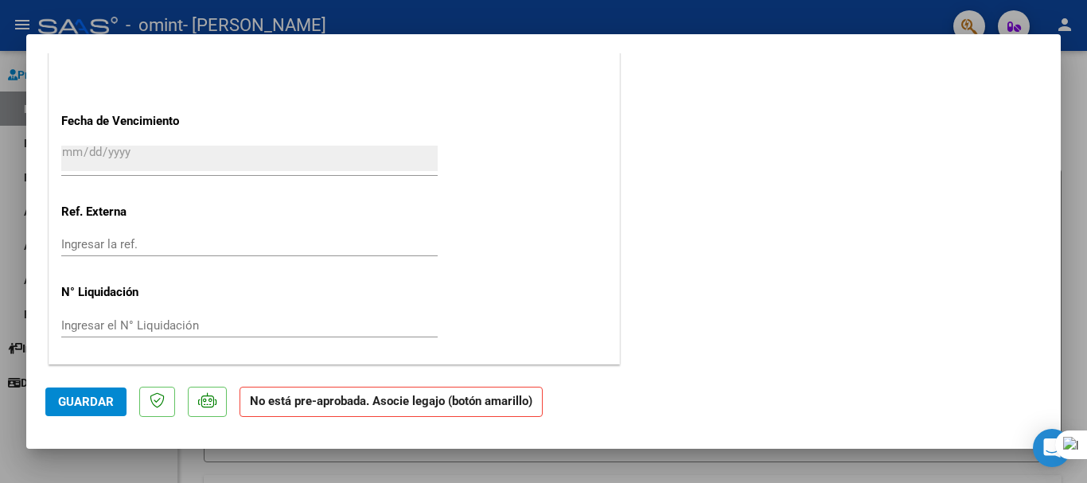
click at [1080, 148] on div at bounding box center [543, 241] width 1087 height 483
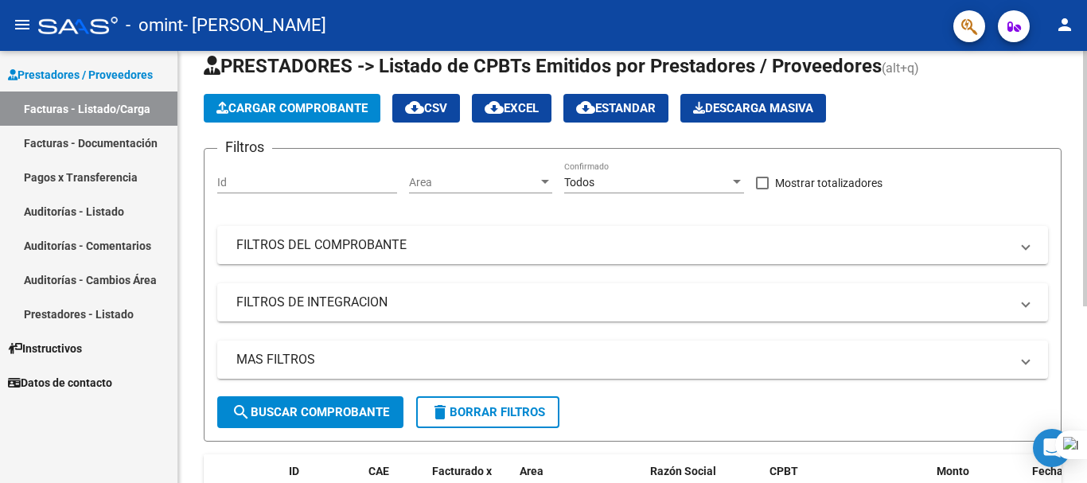
scroll to position [0, 0]
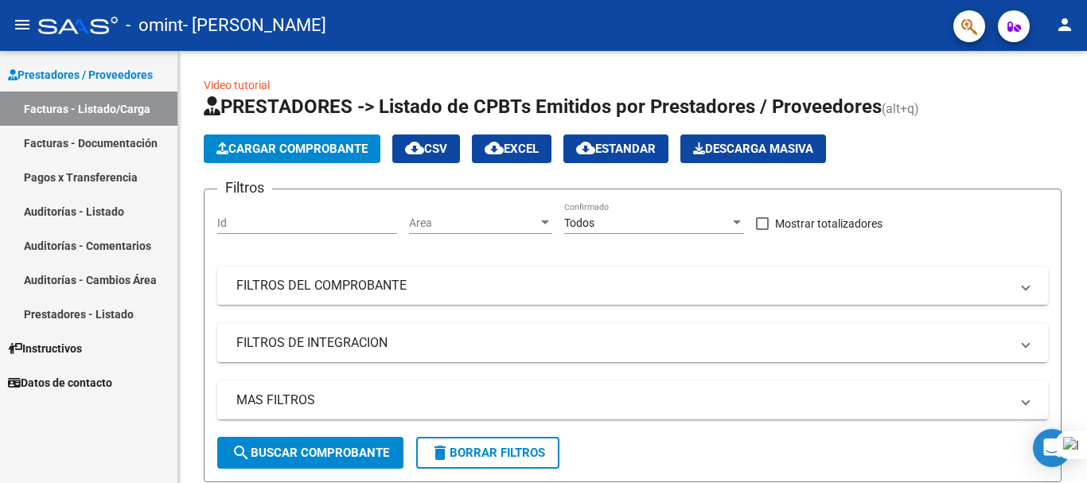
click at [74, 178] on link "Pagos x Transferencia" at bounding box center [88, 177] width 177 height 34
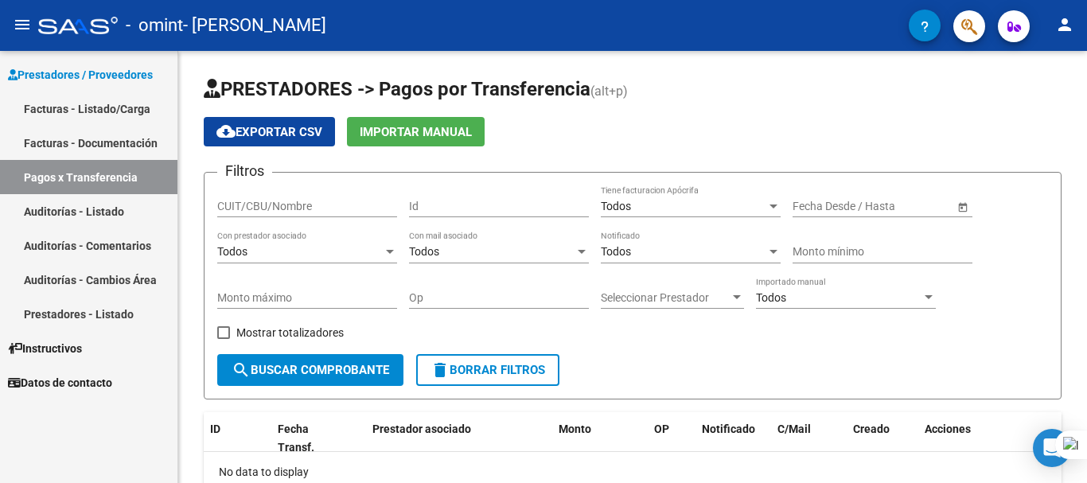
click at [102, 110] on link "Facturas - Listado/Carga" at bounding box center [88, 109] width 177 height 34
